Goal: Task Accomplishment & Management: Use online tool/utility

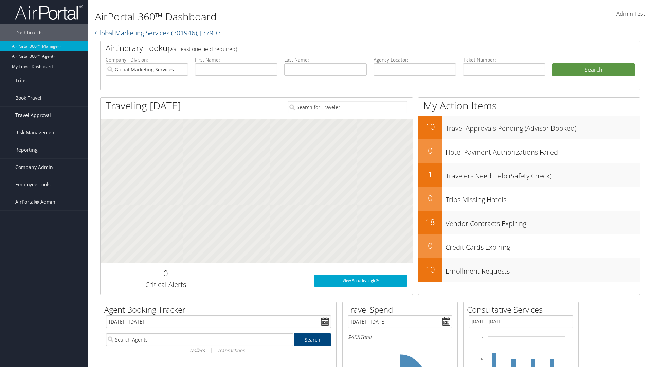
click at [44, 115] on span "Travel Approval" at bounding box center [33, 115] width 36 height 17
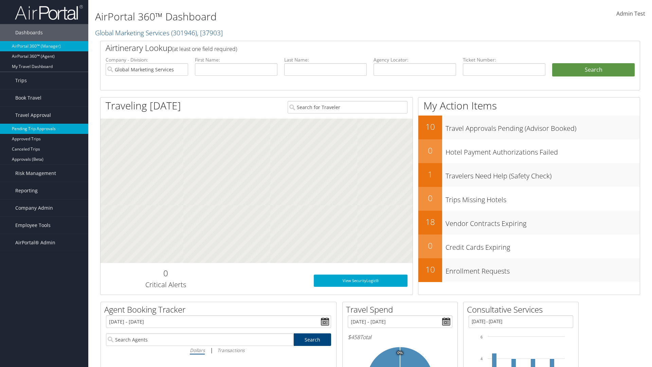
click at [44, 129] on link "Pending Trip Approvals" at bounding box center [44, 129] width 88 height 10
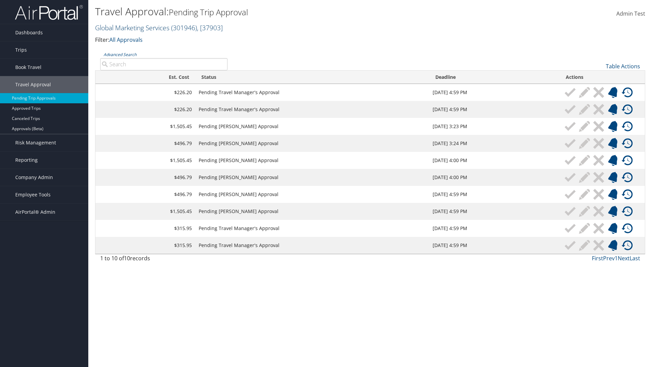
click at [131, 28] on link "Global Marketing Services ( 301946 ) , [ 37903 ]" at bounding box center [159, 27] width 128 height 9
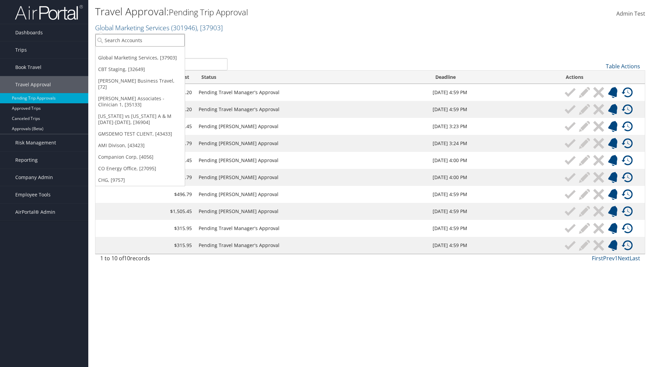
click at [140, 40] on input "search" at bounding box center [139, 40] width 89 height 13
type input "Global Marketing Services"
click at [146, 59] on div "Account" at bounding box center [146, 59] width 109 height 6
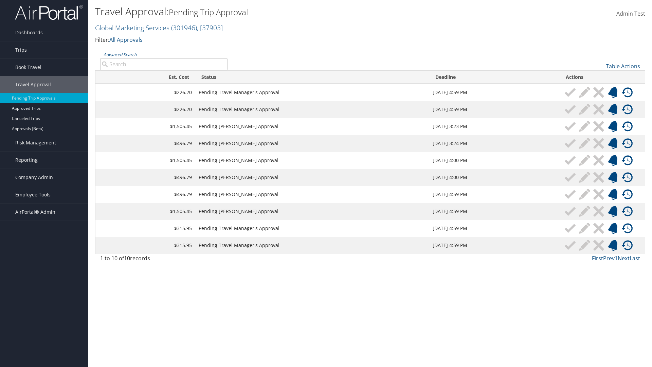
click at [164, 64] on input "Advanced Search" at bounding box center [163, 64] width 127 height 12
type input "[GEOGRAPHIC_DATA]"
